Goal: Task Accomplishment & Management: Manage account settings

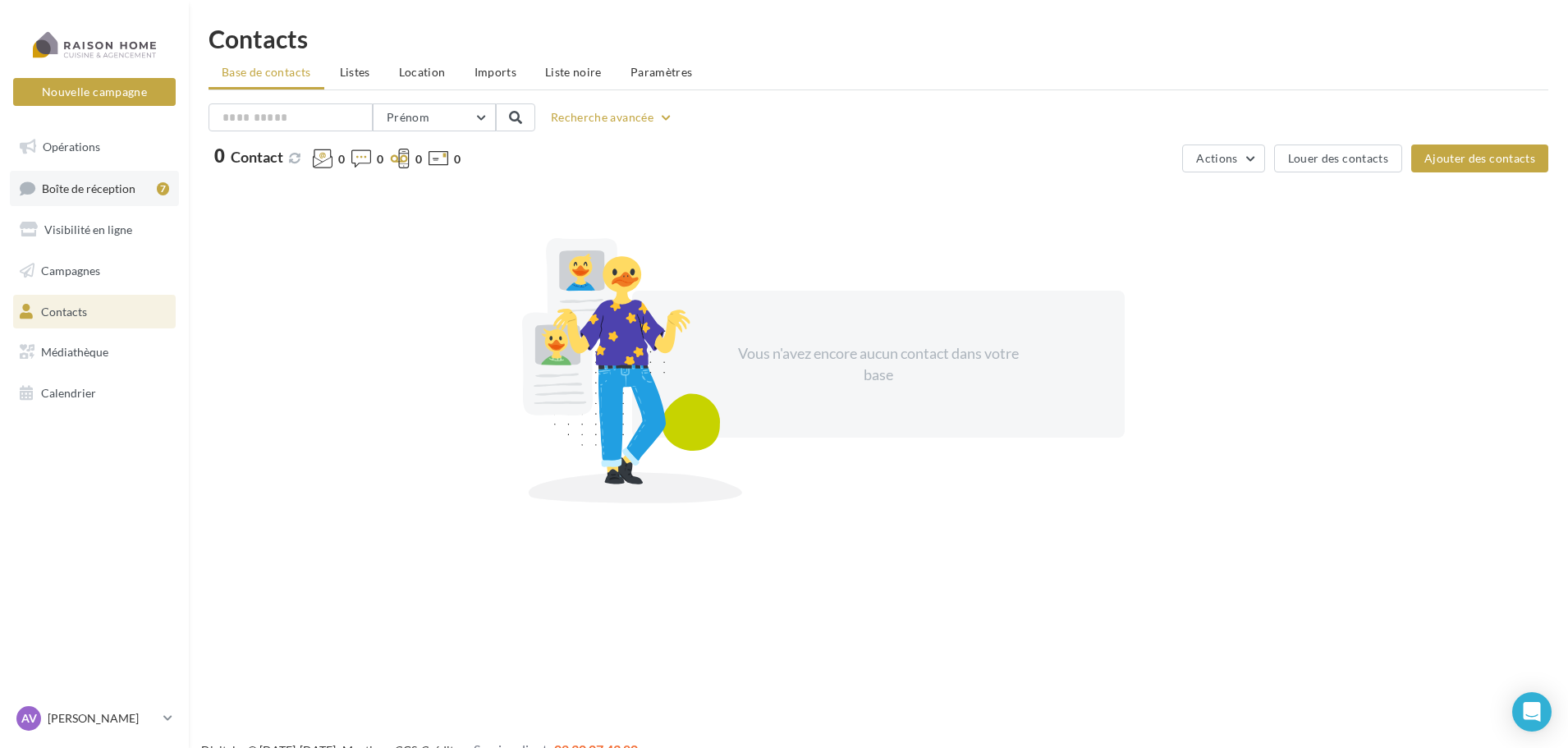
click at [80, 184] on span "Boîte de réception" at bounding box center [88, 187] width 93 height 14
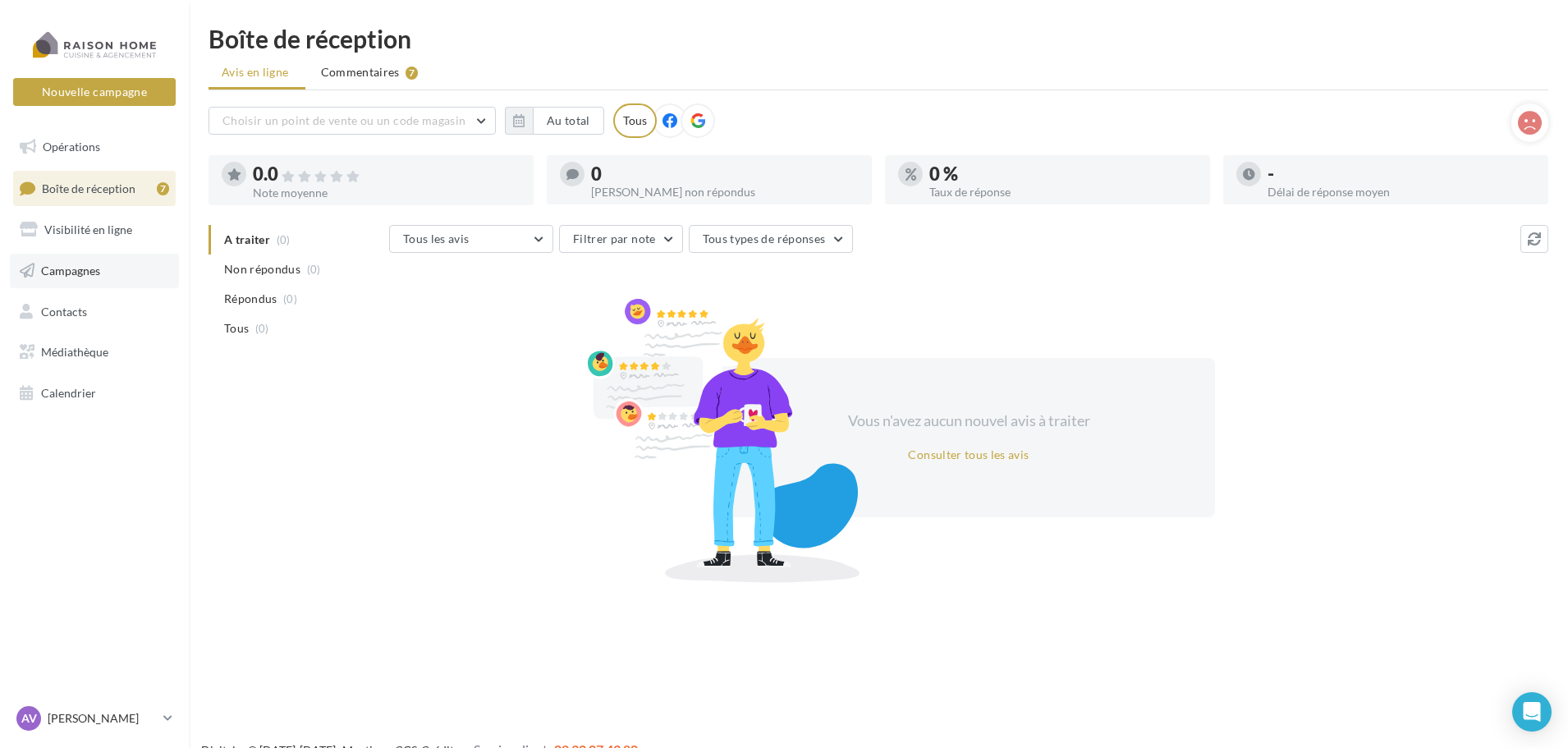
click at [86, 271] on span "Campagnes" at bounding box center [70, 270] width 59 height 14
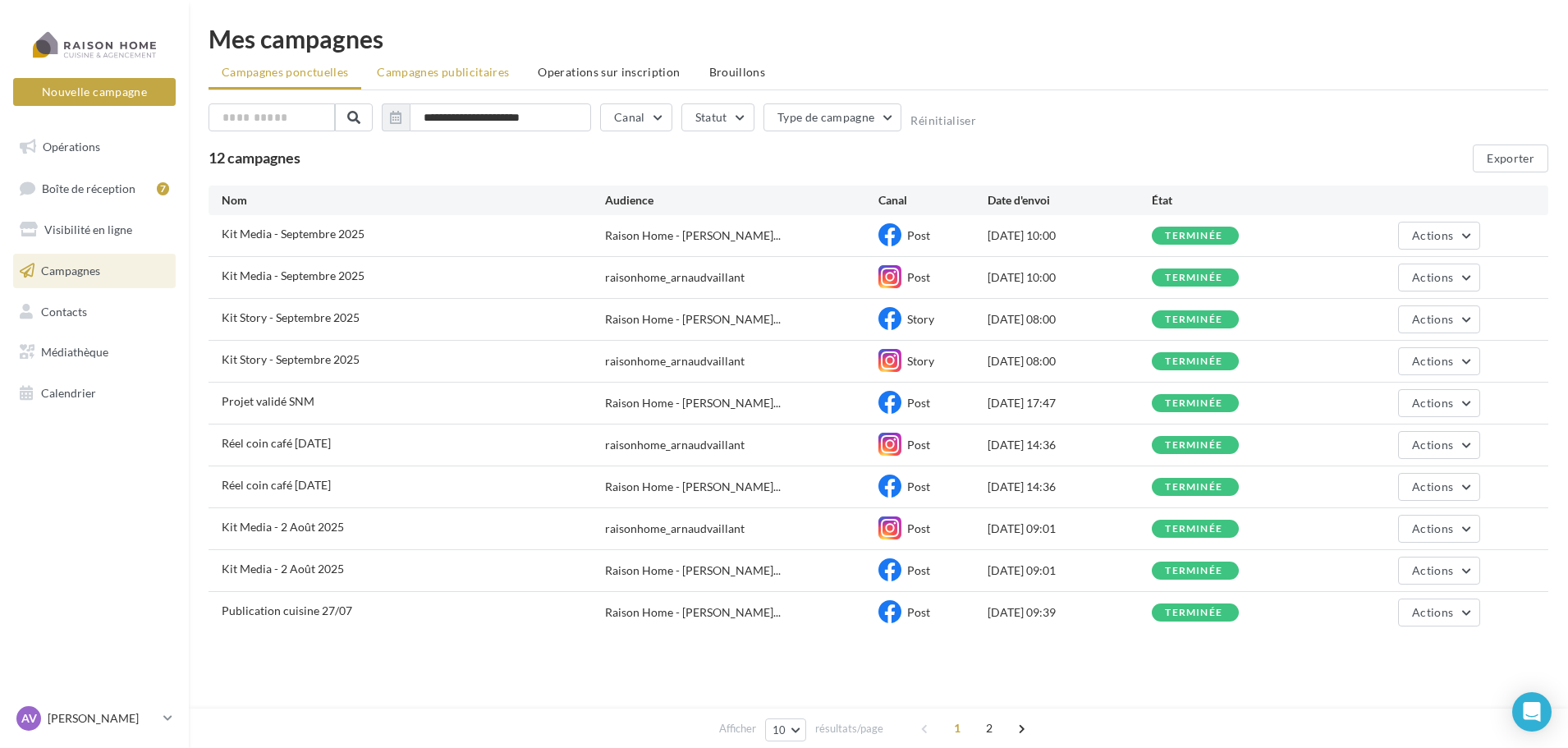
click at [482, 75] on span "Campagnes publicitaires" at bounding box center [443, 71] width 132 height 14
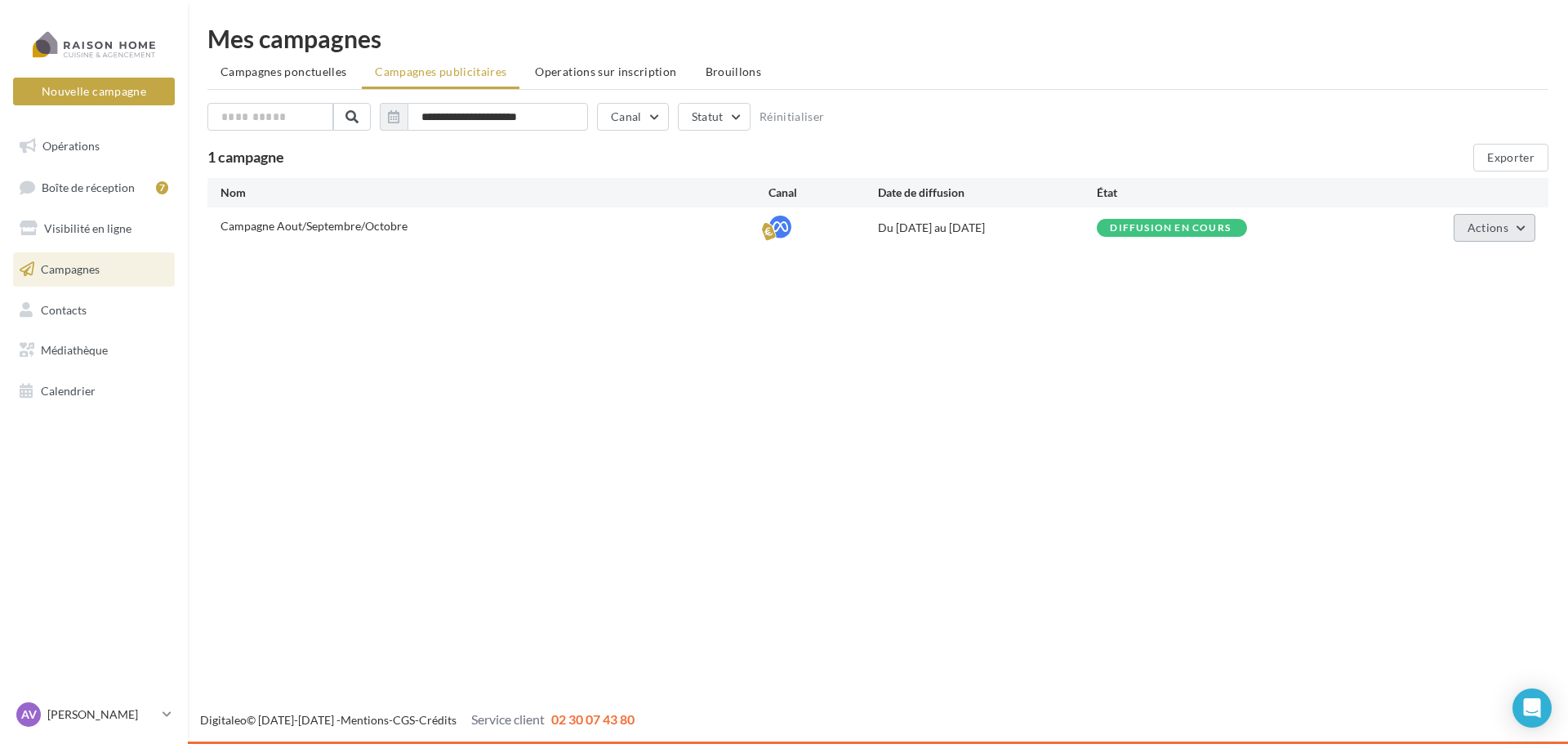
click at [1510, 230] on button "Actions" at bounding box center [1493, 228] width 82 height 28
click at [1465, 315] on button "Voir les résultats" at bounding box center [1454, 308] width 164 height 42
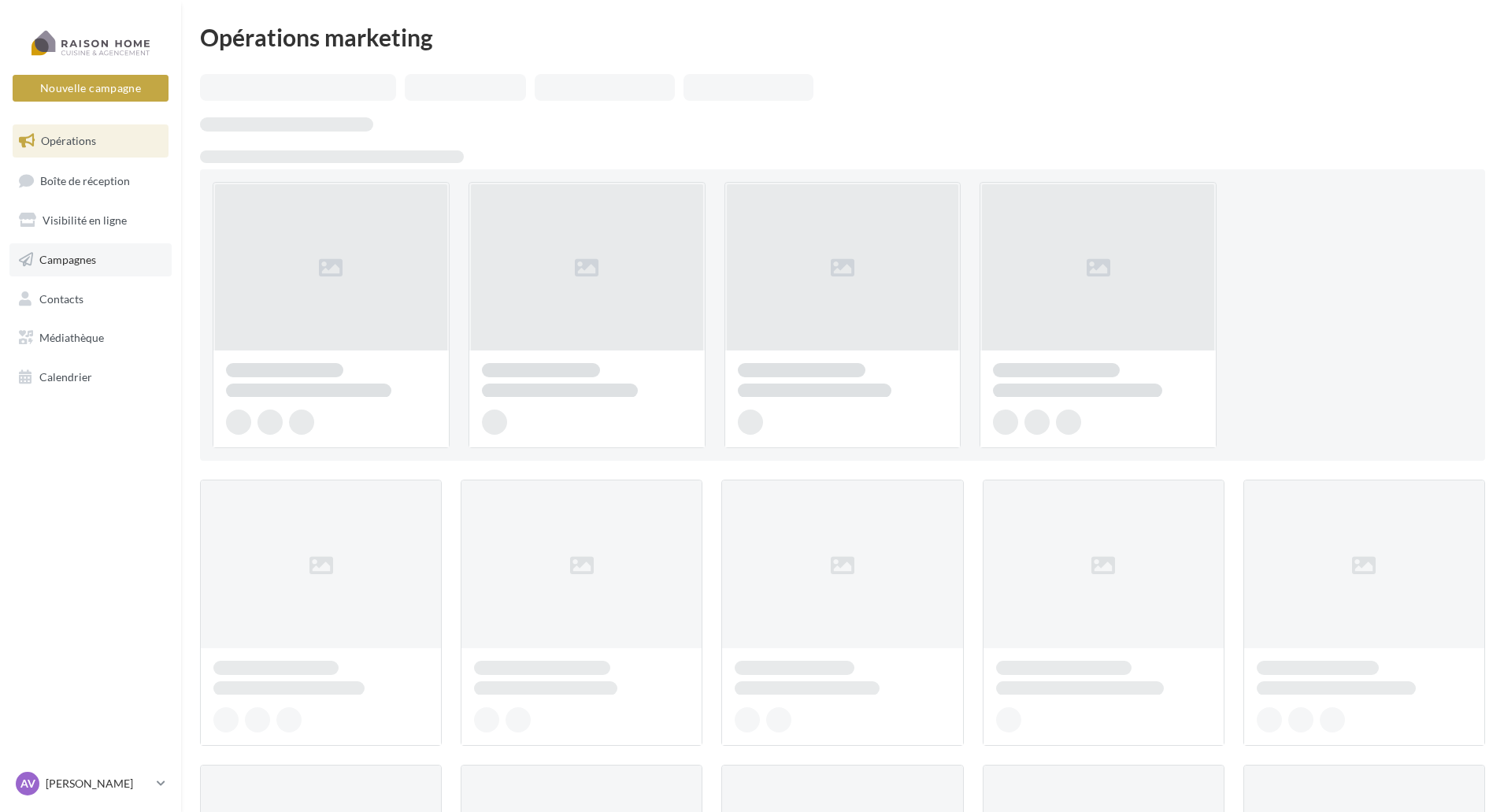
click at [77, 260] on span "Campagnes" at bounding box center [67, 259] width 56 height 13
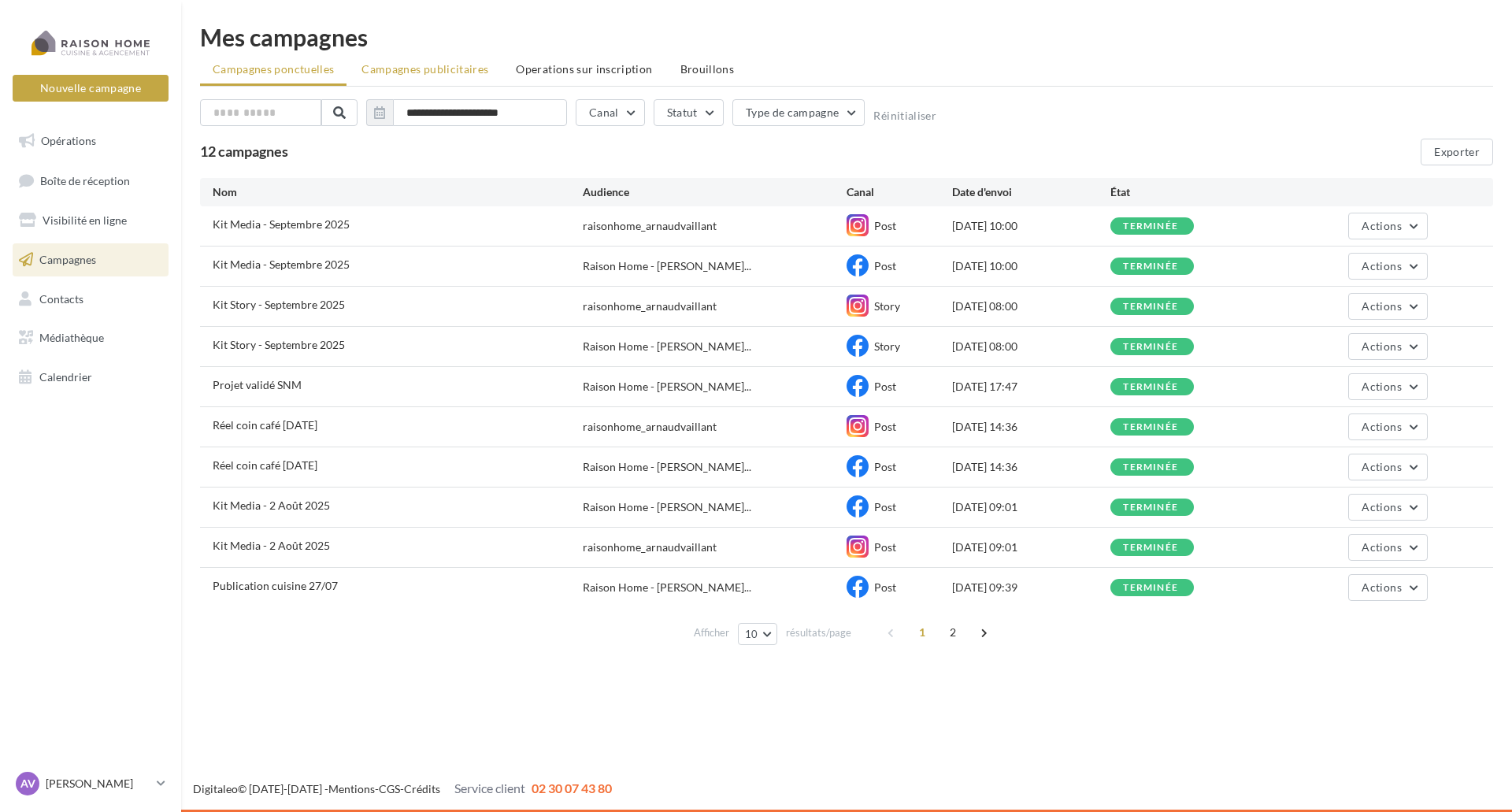
click at [455, 76] on li "Campagnes publicitaires" at bounding box center [424, 69] width 152 height 29
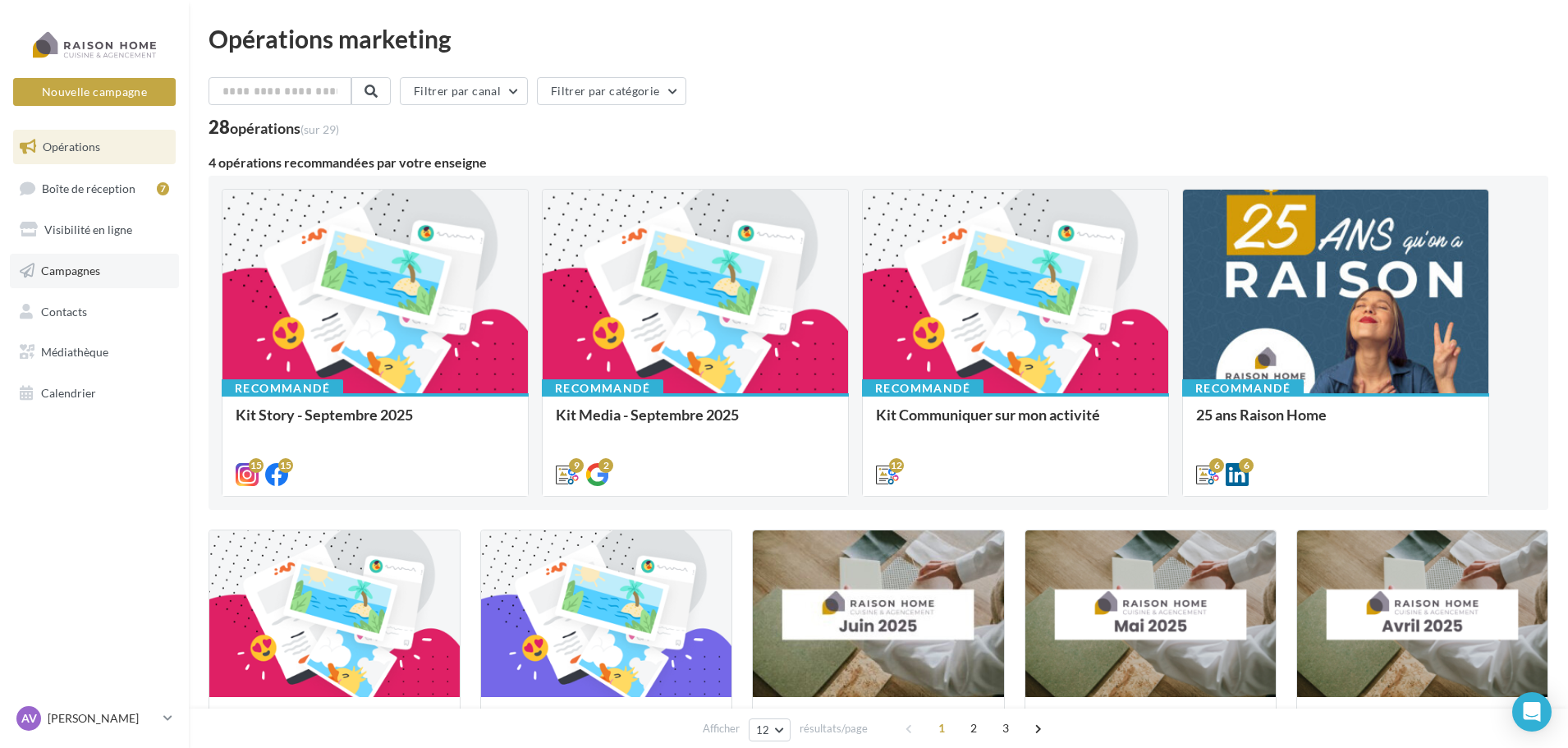
click at [99, 267] on span "Campagnes" at bounding box center [70, 270] width 59 height 14
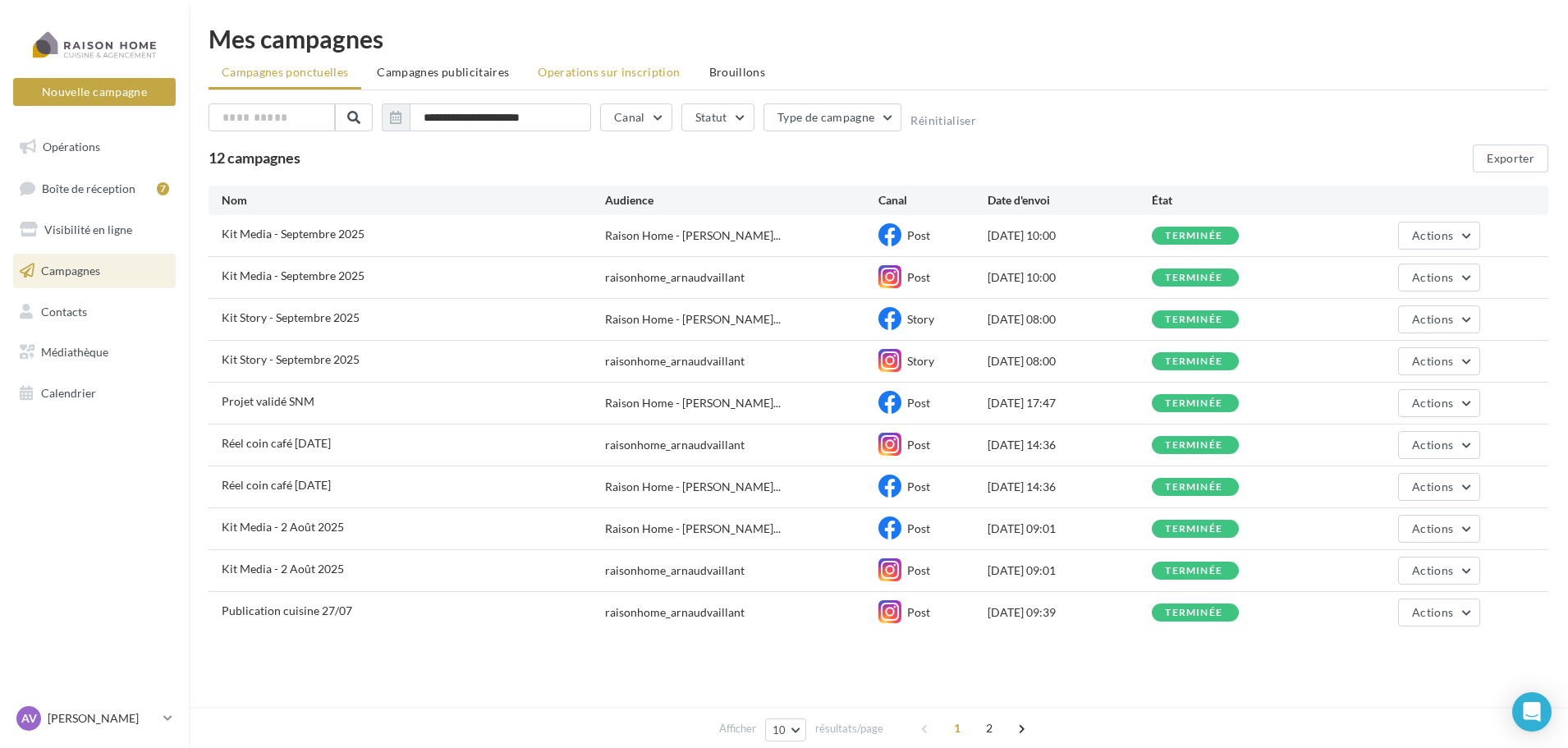
click at [576, 72] on span "Operations sur inscription" at bounding box center [608, 71] width 142 height 14
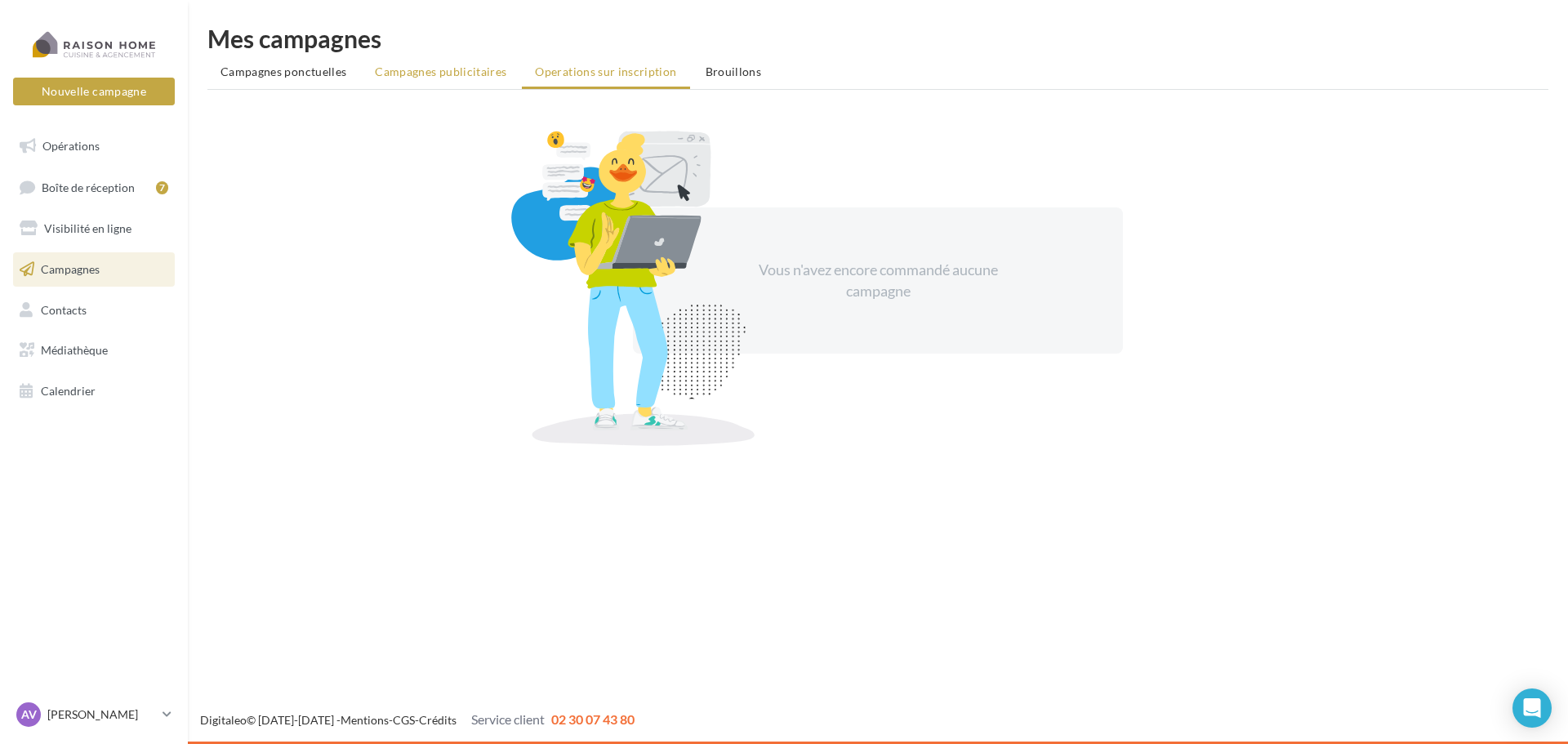
click at [474, 71] on span "Campagnes publicitaires" at bounding box center [441, 71] width 131 height 13
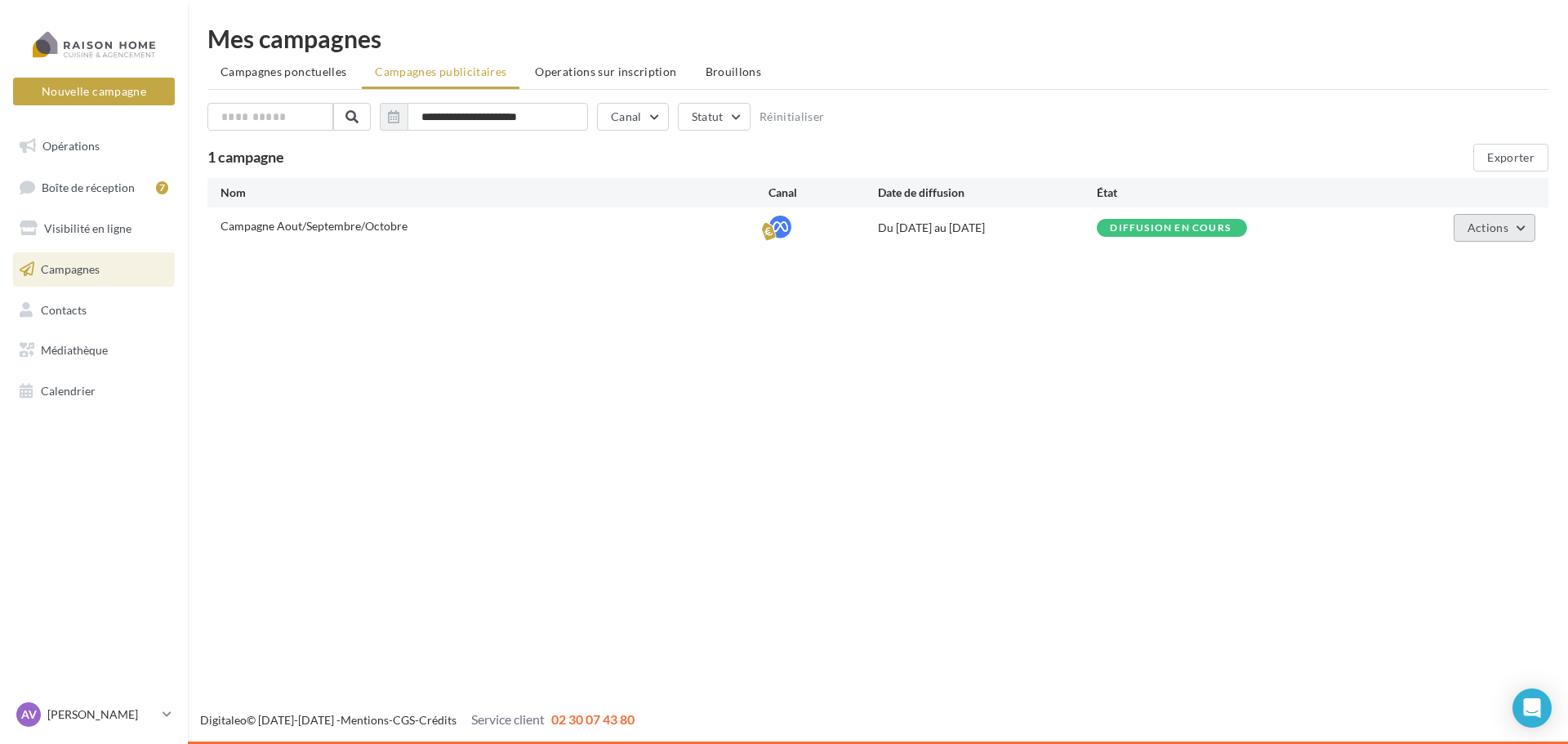
click at [1524, 227] on button "Actions" at bounding box center [1493, 228] width 82 height 28
click at [1463, 307] on button "Voir les résultats" at bounding box center [1454, 308] width 164 height 42
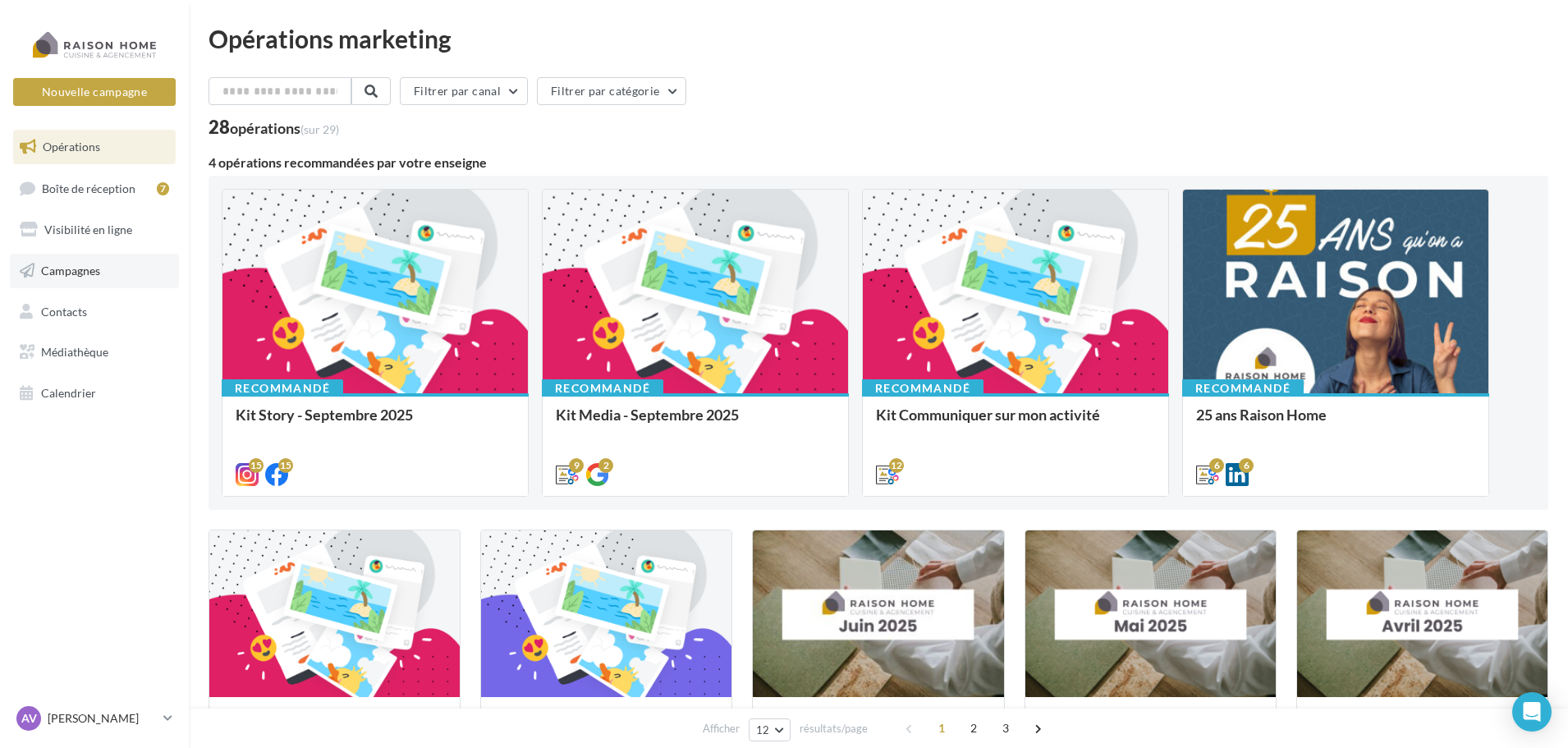
click at [86, 274] on span "Campagnes" at bounding box center [70, 270] width 59 height 14
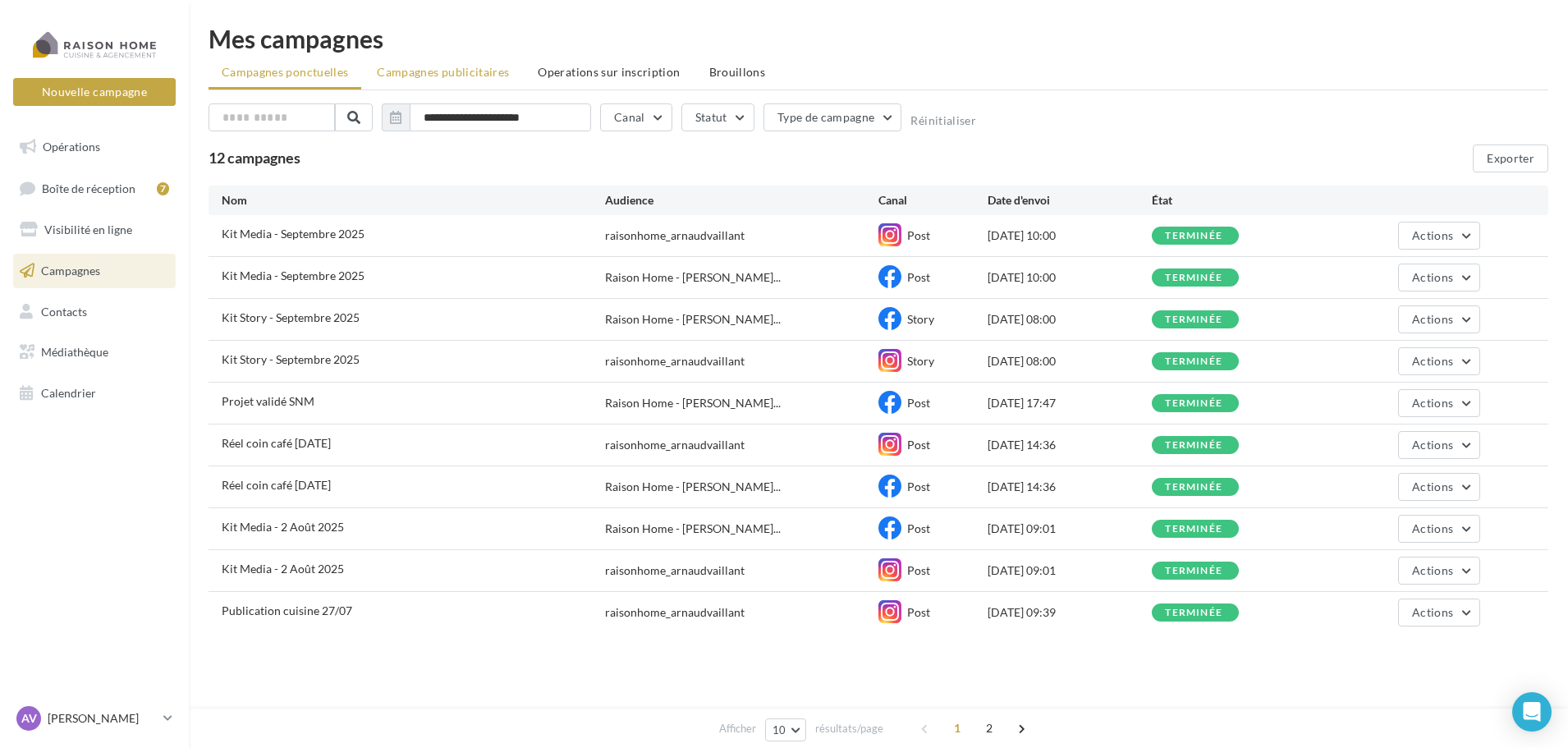
click at [480, 69] on span "Campagnes publicitaires" at bounding box center [443, 71] width 132 height 14
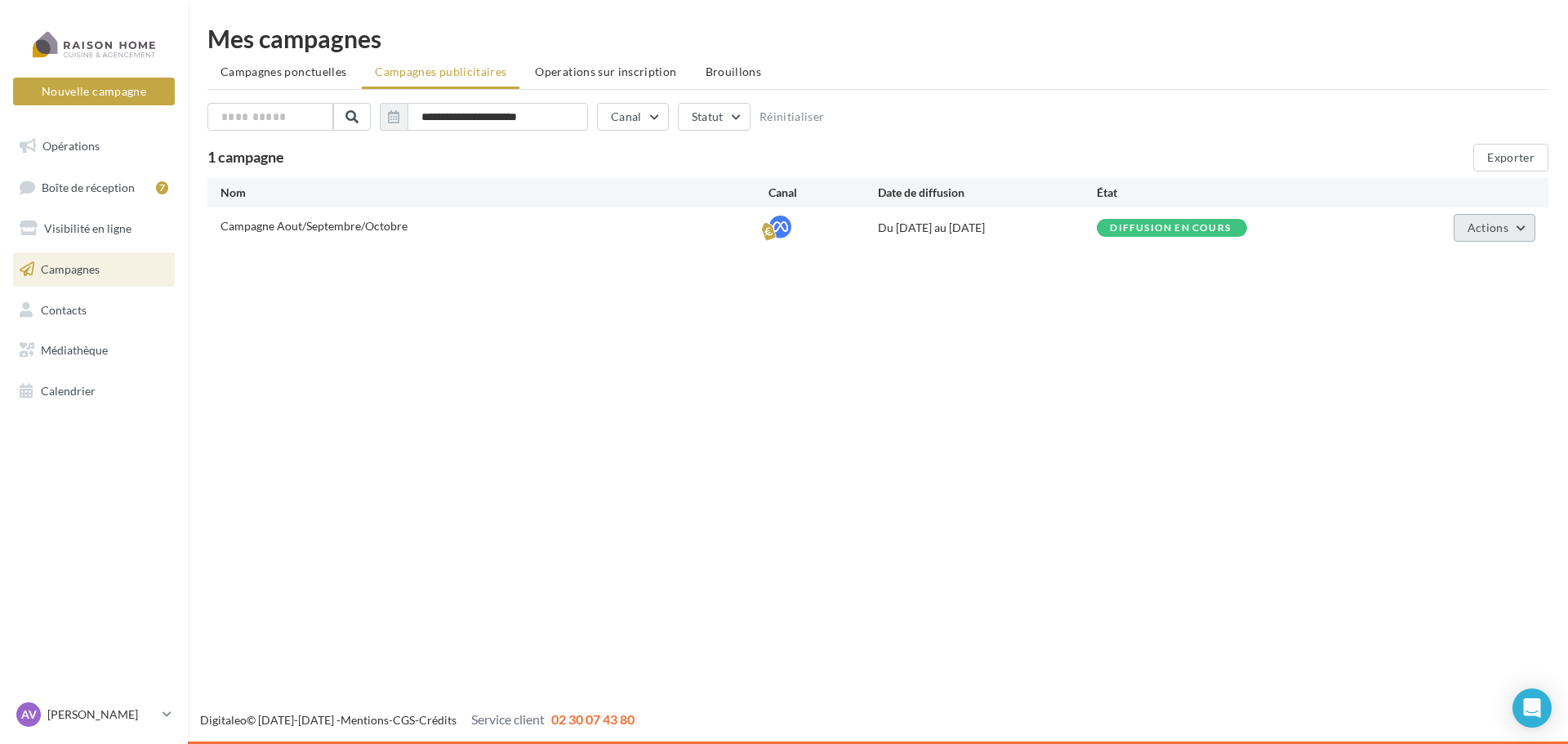
click at [1490, 234] on span "Actions" at bounding box center [1487, 227] width 40 height 13
click at [1489, 319] on button "Voir les résultats" at bounding box center [1454, 308] width 164 height 42
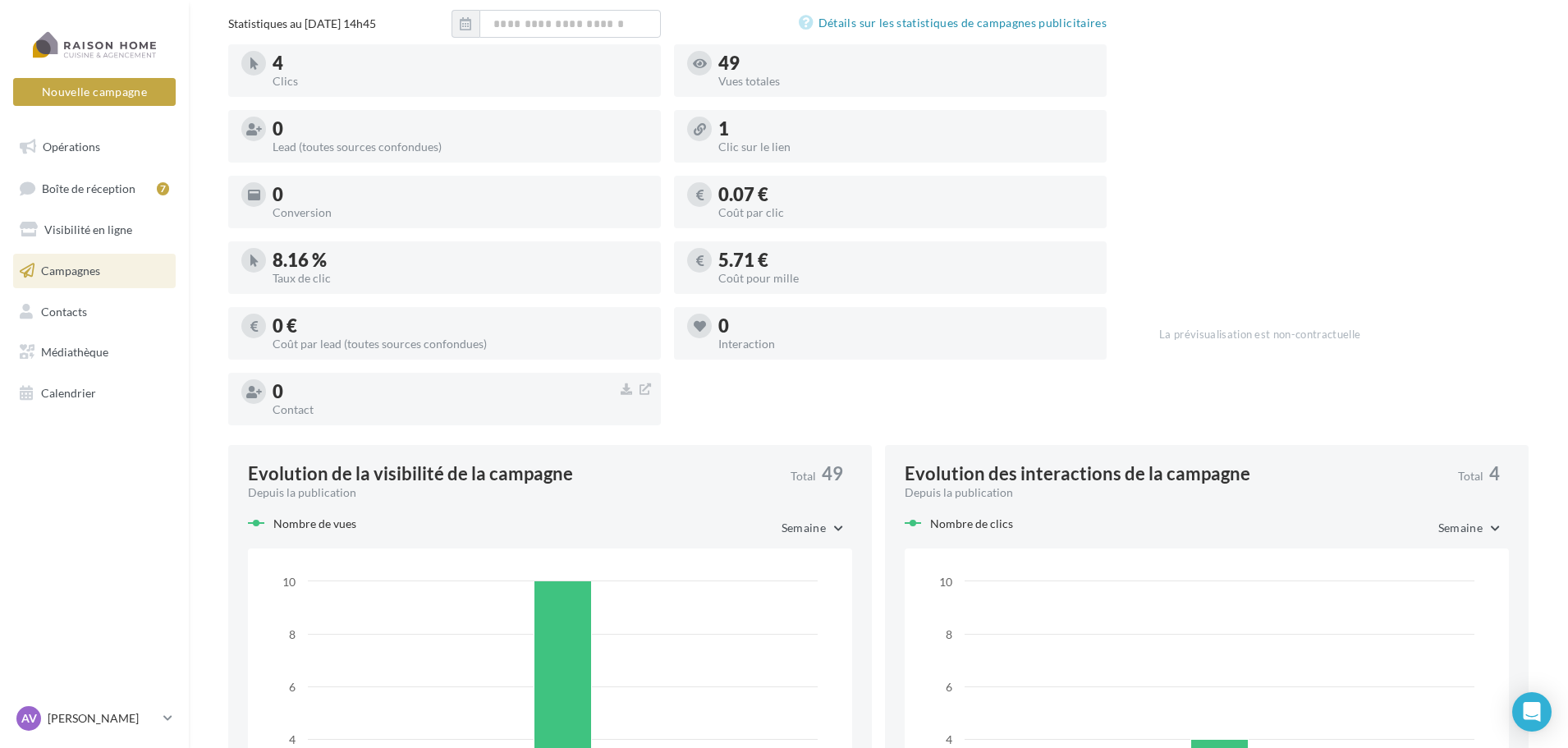
scroll to position [417, 0]
